Goal: Task Accomplishment & Management: Use online tool/utility

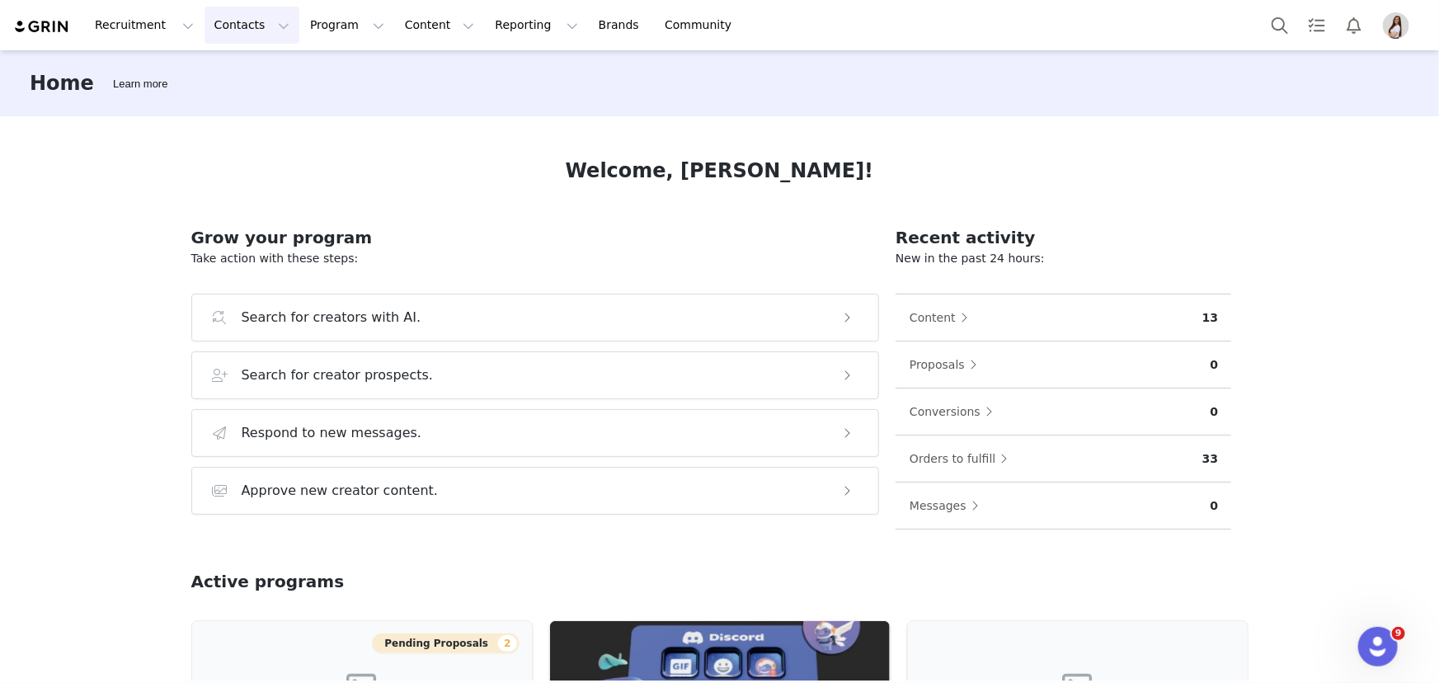
click at [219, 33] on button "Contacts Contacts" at bounding box center [252, 25] width 95 height 37
click at [300, 30] on button "Program Program" at bounding box center [347, 25] width 94 height 37
click at [300, 75] on p "Activations" at bounding box center [317, 72] width 63 height 17
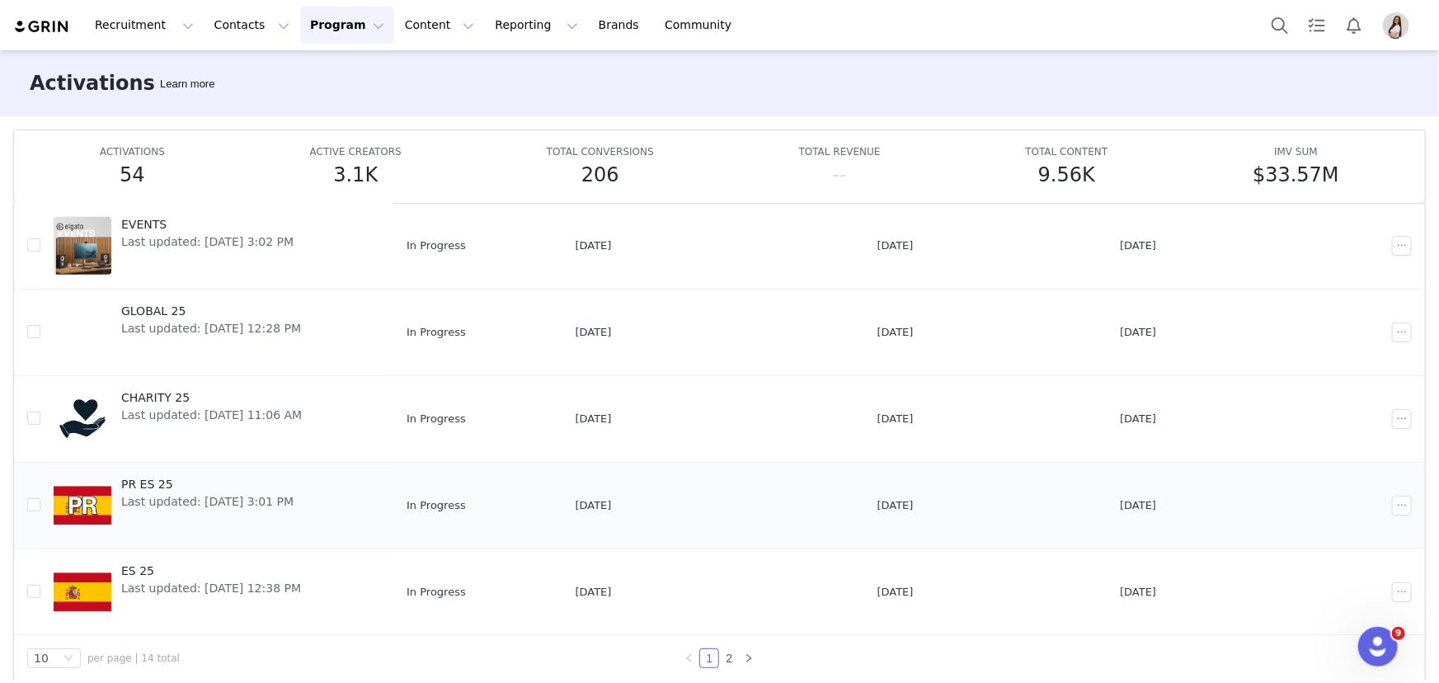
scroll to position [87, 0]
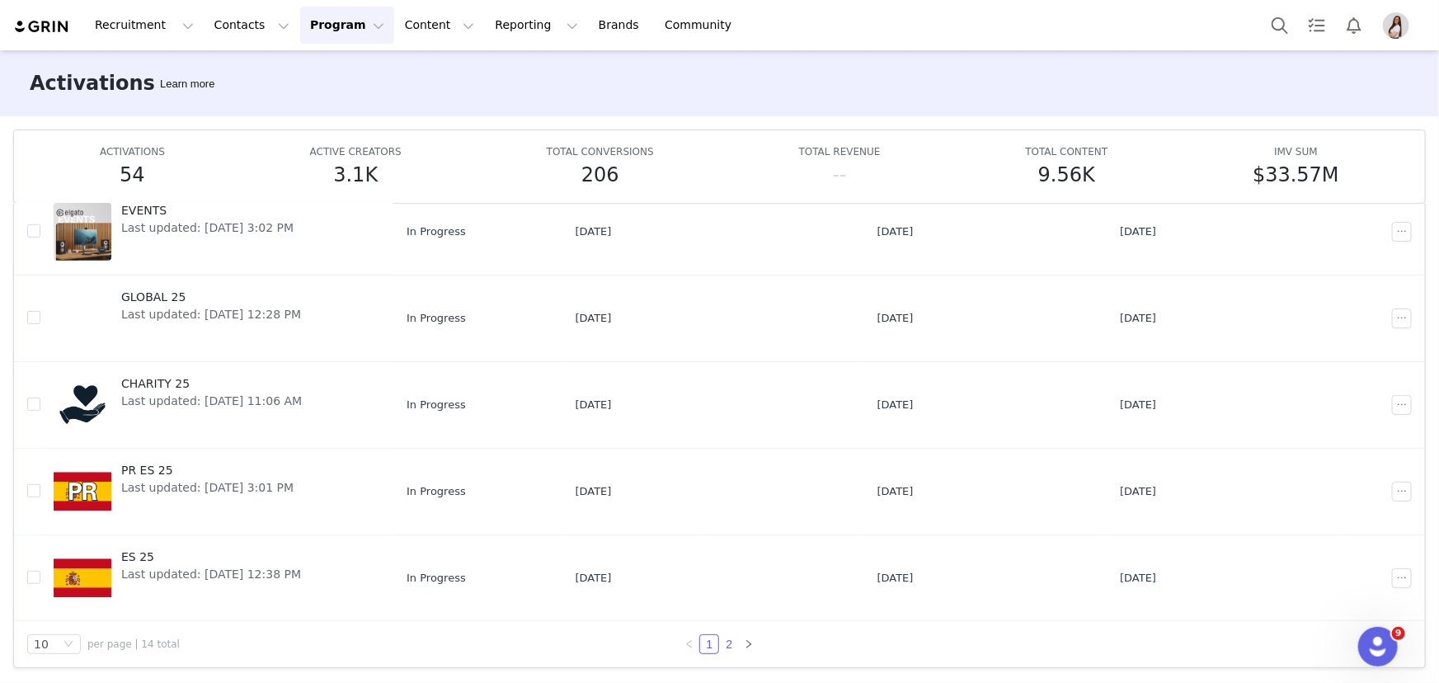
click at [720, 643] on link "2" at bounding box center [729, 644] width 18 height 18
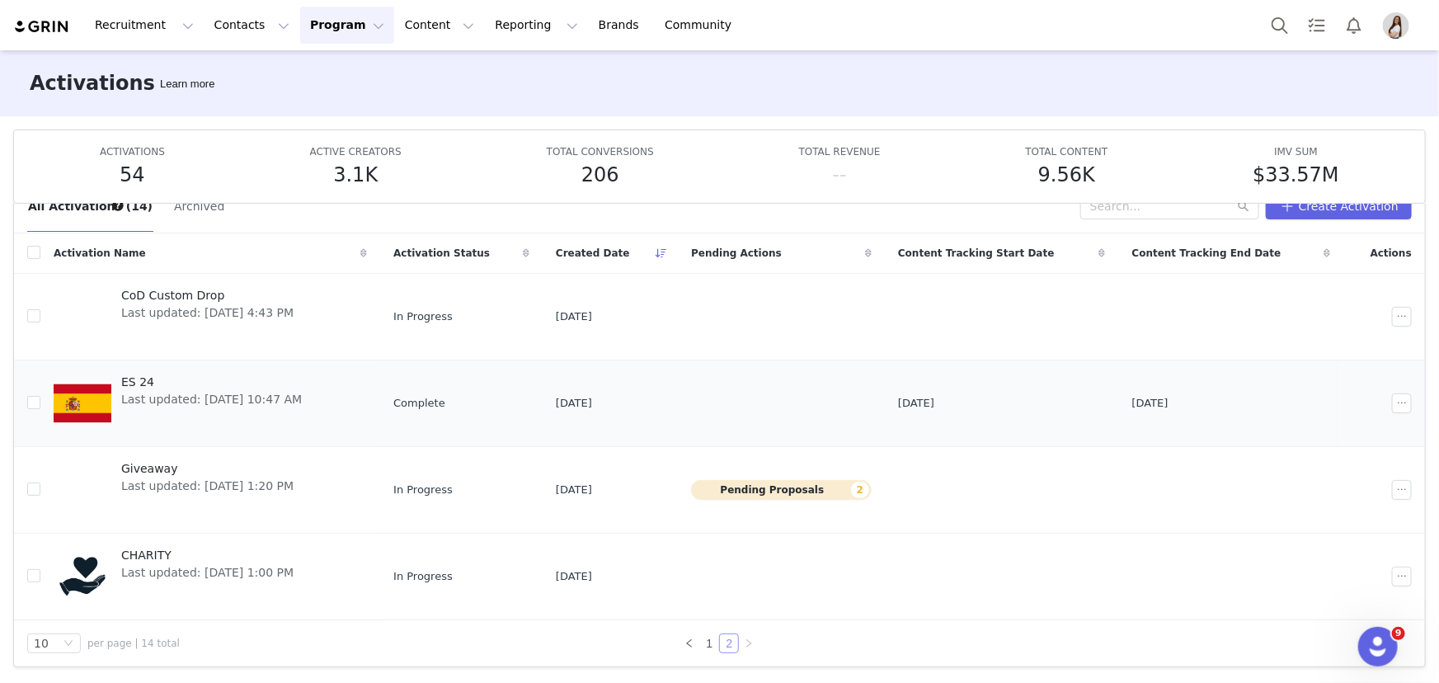
scroll to position [36, 0]
click at [138, 383] on span "ES 24" at bounding box center [211, 383] width 181 height 17
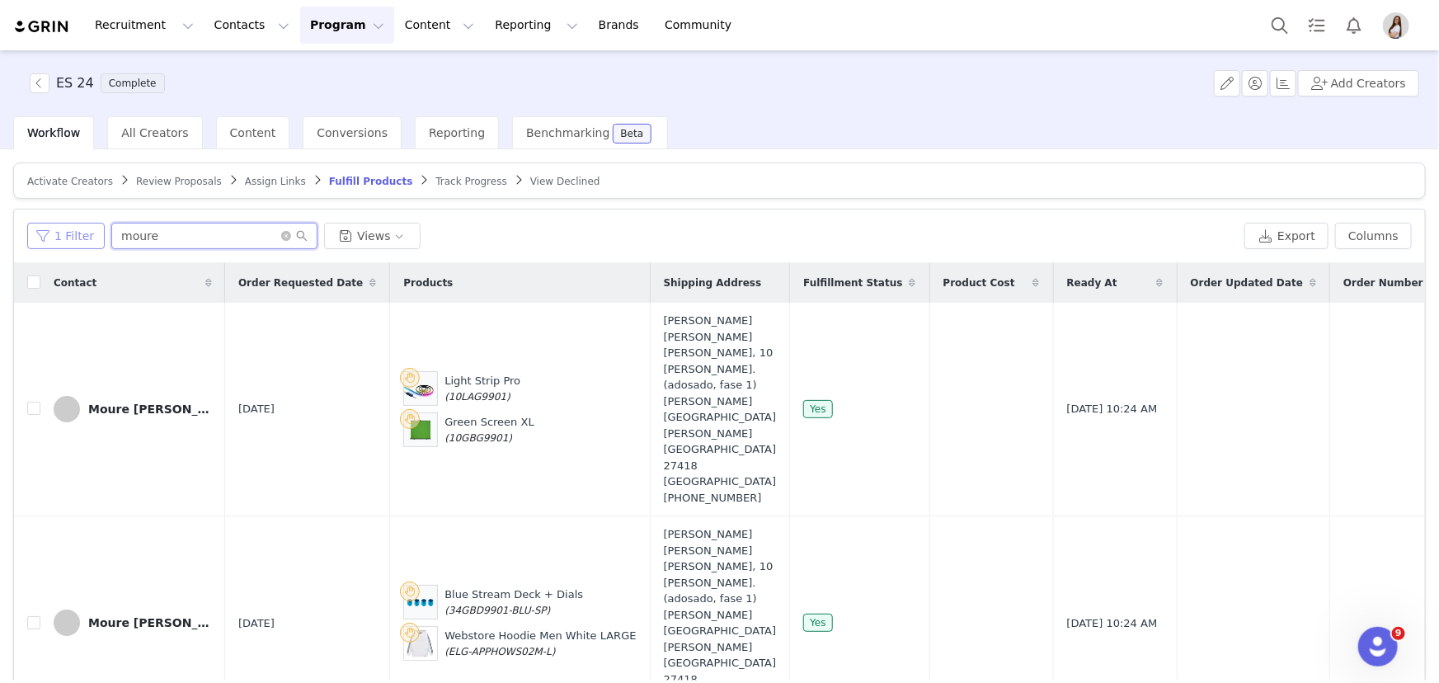
drag, startPoint x: 155, startPoint y: 232, endPoint x: 44, endPoint y: 228, distance: 111.4
click at [44, 229] on div "1 Filter moure Views" at bounding box center [632, 236] width 1211 height 26
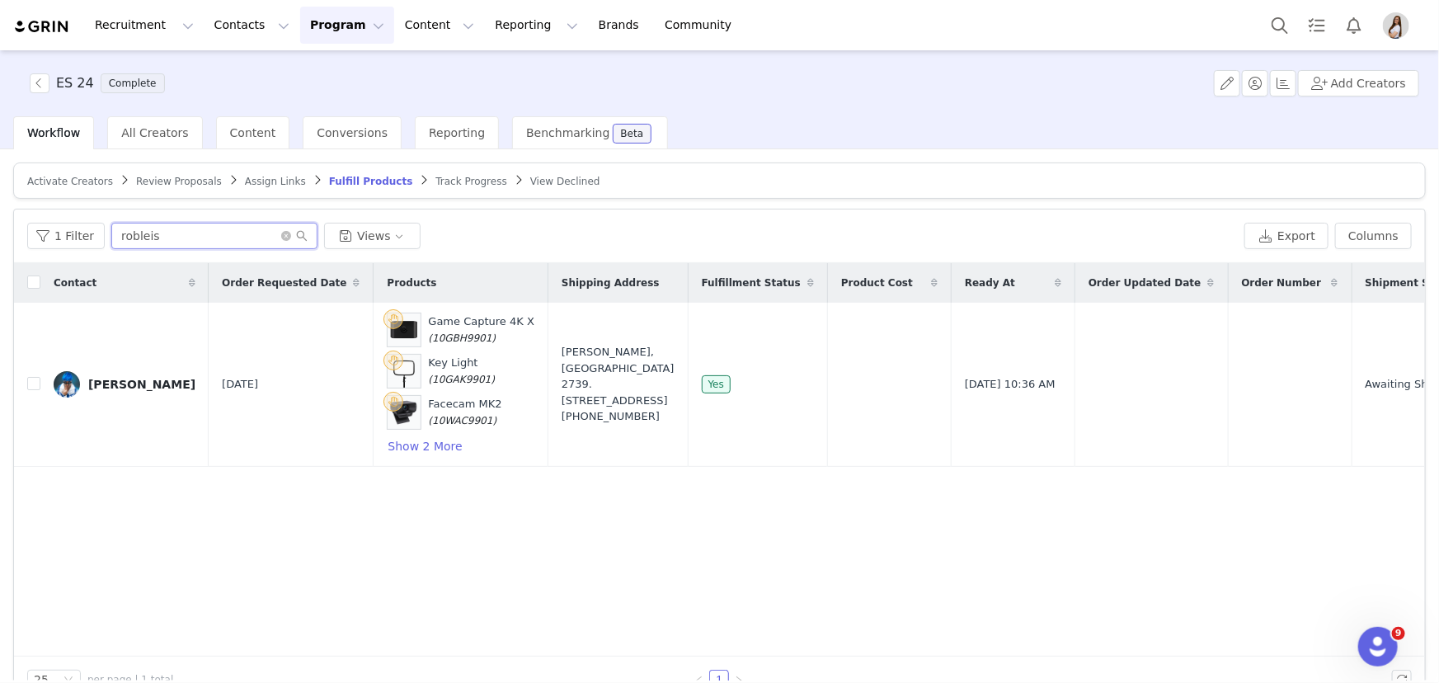
type input "robleis"
click at [387, 443] on button "Show 2 More" at bounding box center [425, 446] width 76 height 20
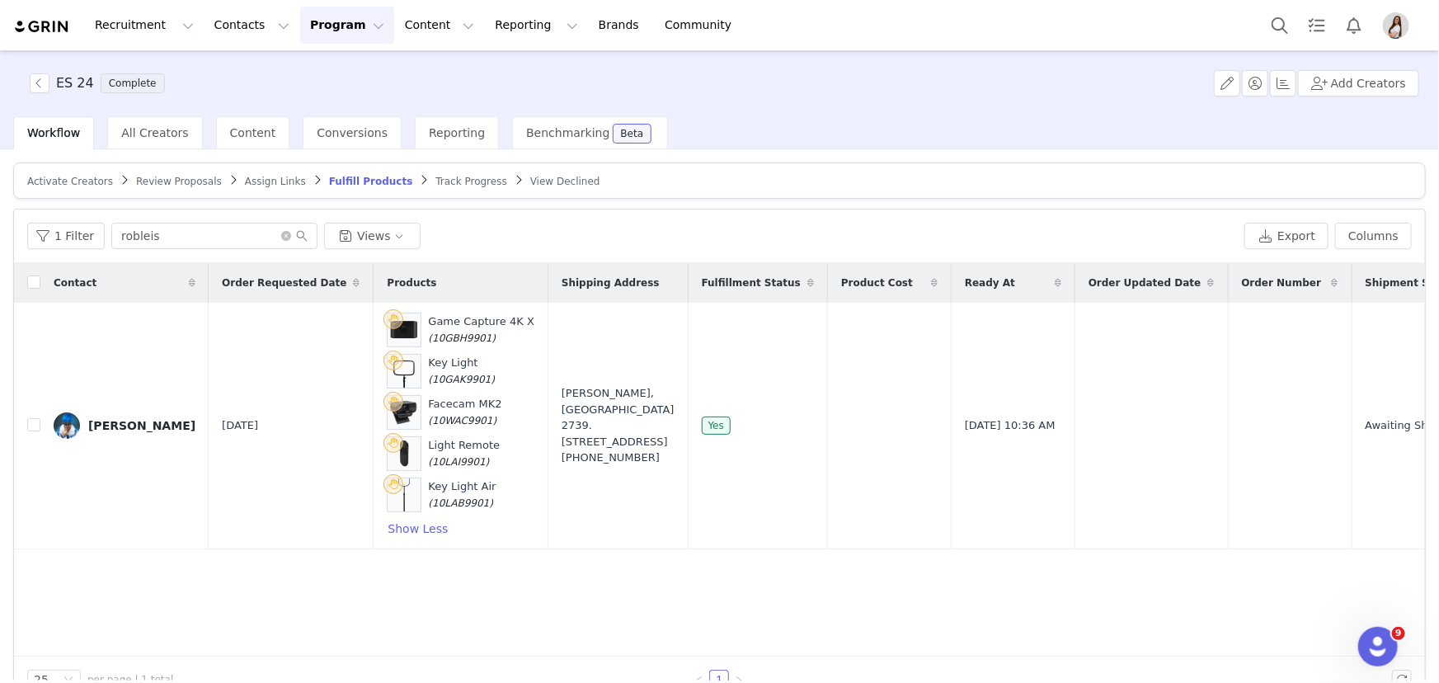
click at [327, 25] on button "Program Program" at bounding box center [347, 25] width 94 height 37
click at [310, 82] on link "Activations" at bounding box center [338, 73] width 130 height 31
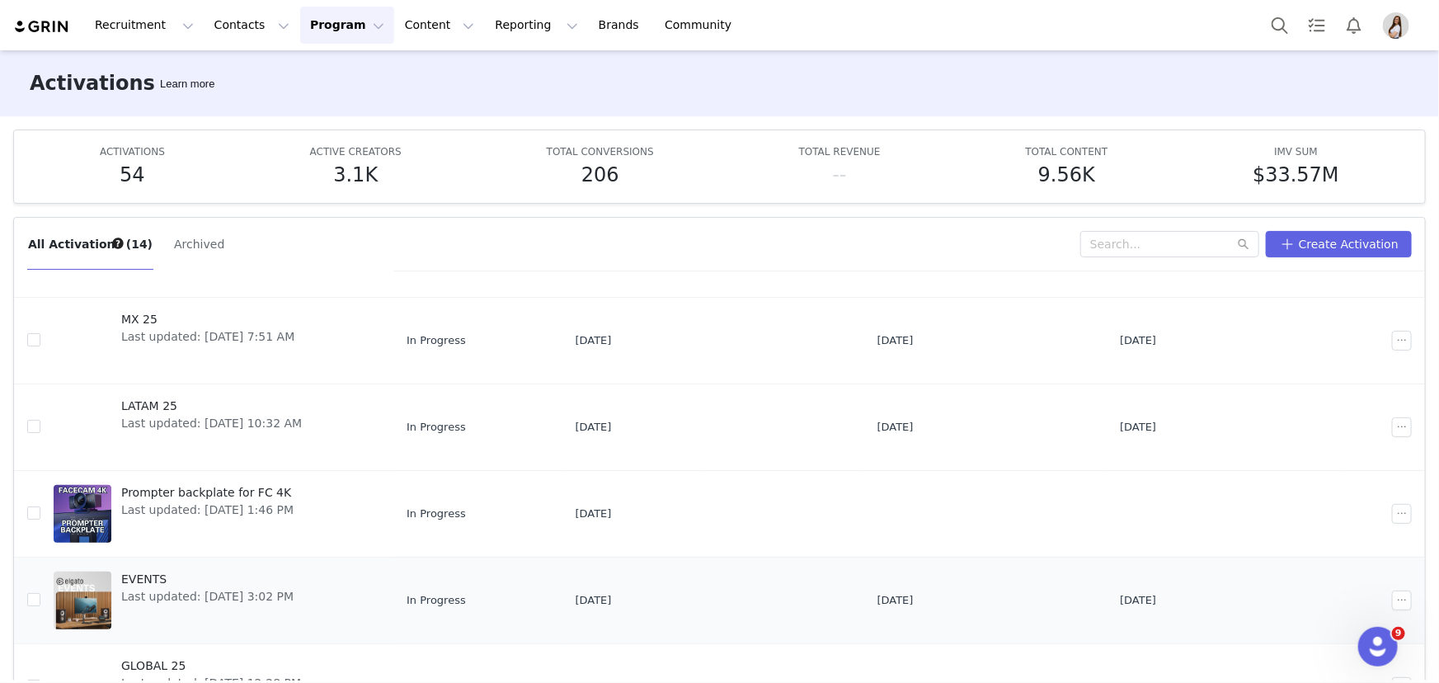
scroll to position [169, 0]
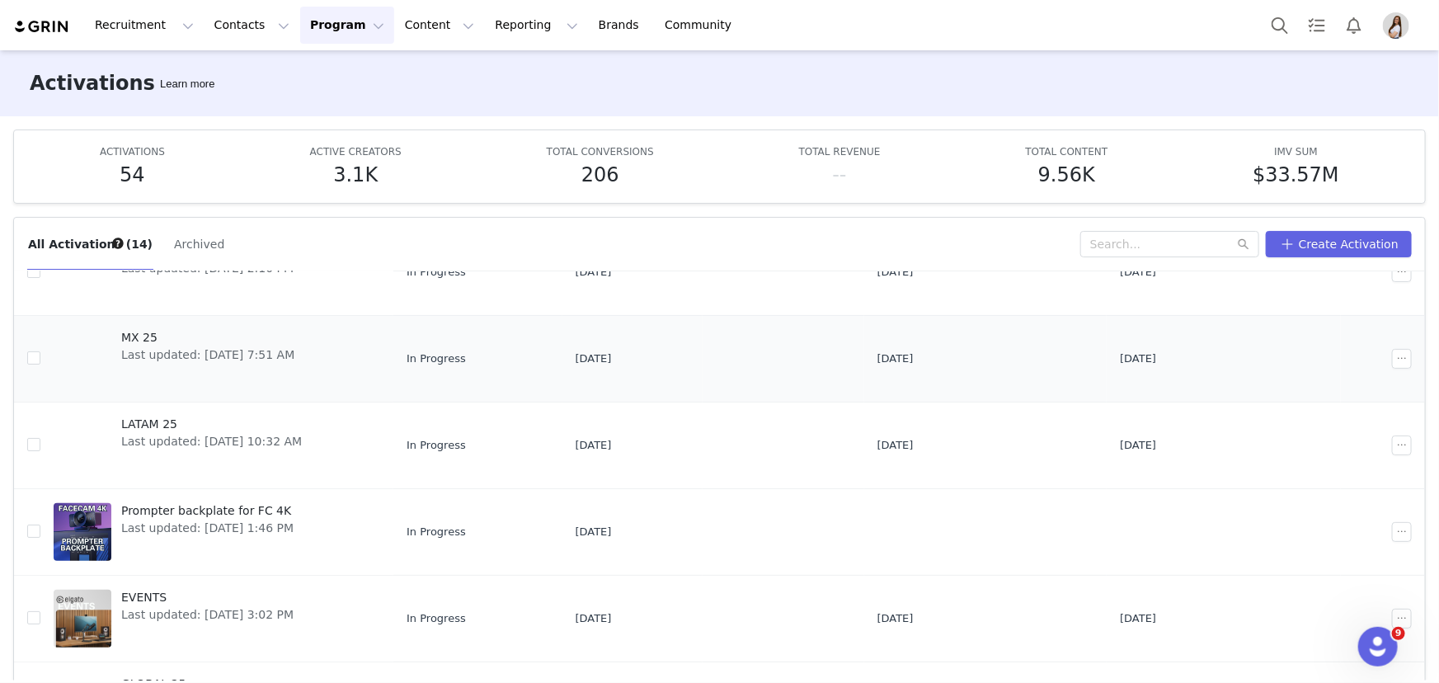
click at [150, 333] on span "MX 25" at bounding box center [207, 337] width 173 height 17
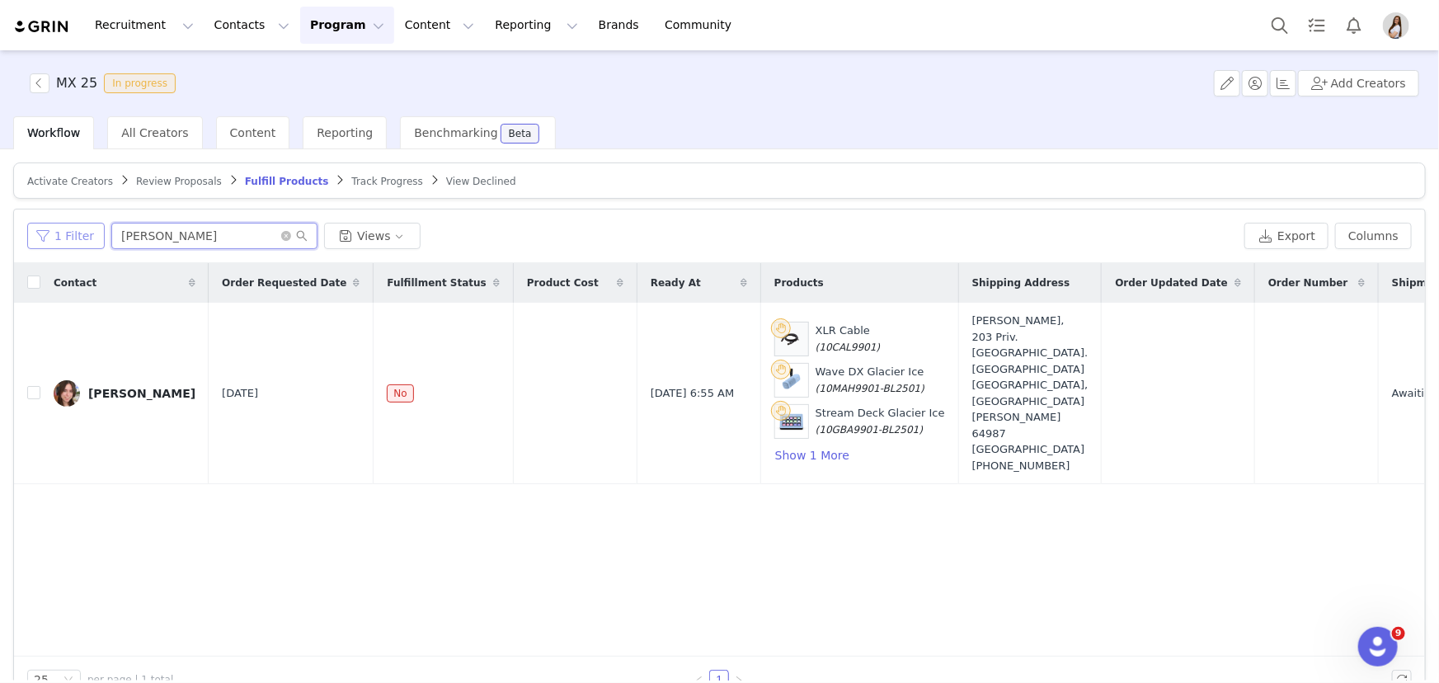
drag, startPoint x: 161, startPoint y: 233, endPoint x: 43, endPoint y: 243, distance: 118.3
click at [43, 243] on div "1 Filter [PERSON_NAME] Views" at bounding box center [632, 236] width 1211 height 26
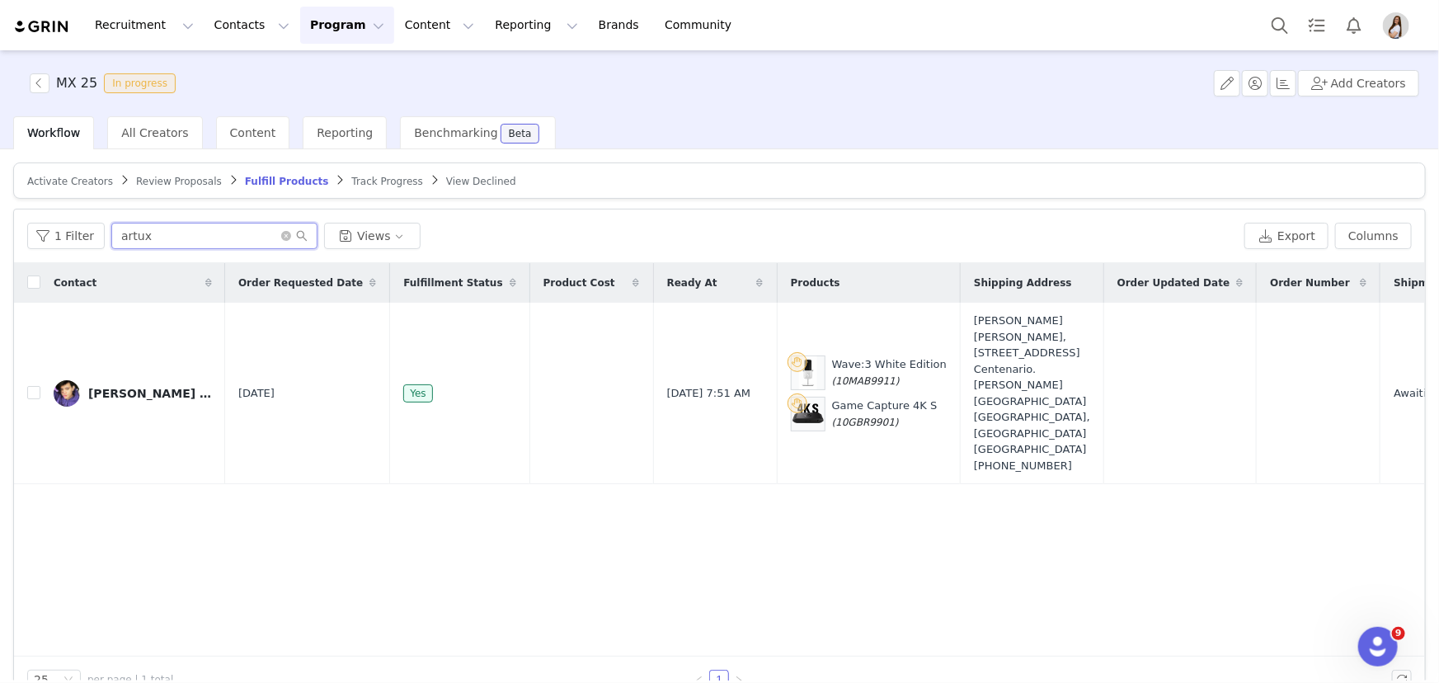
type input "artux"
